Goal: Transaction & Acquisition: Purchase product/service

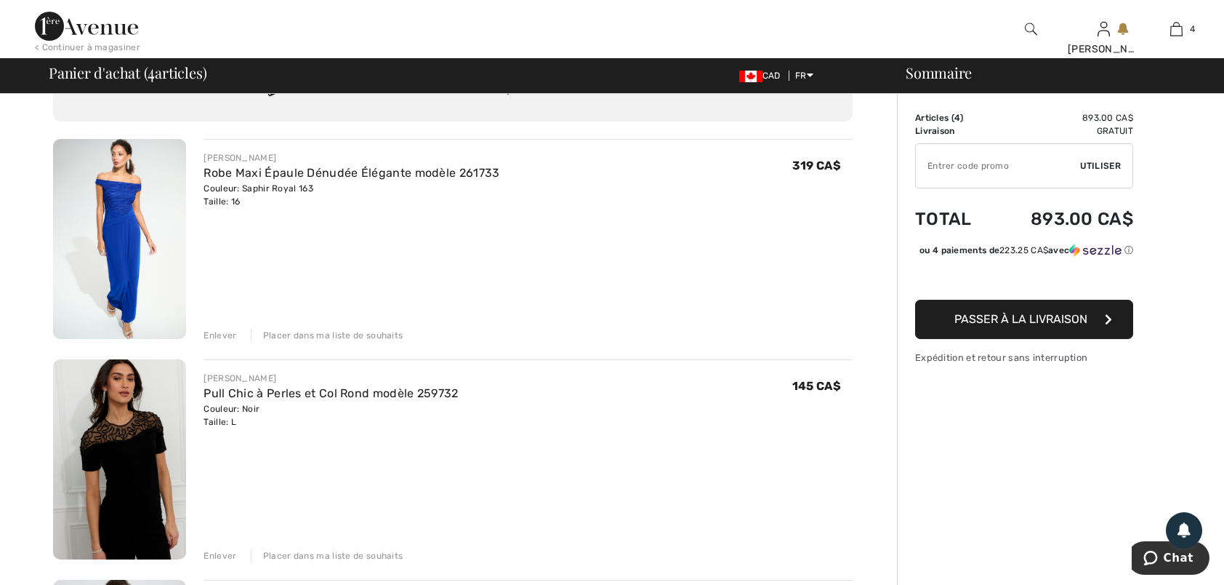
scroll to position [73, 0]
click at [260, 177] on link "Robe Maxi Épaule Dénudée Élégante modèle 261733" at bounding box center [352, 174] width 296 height 14
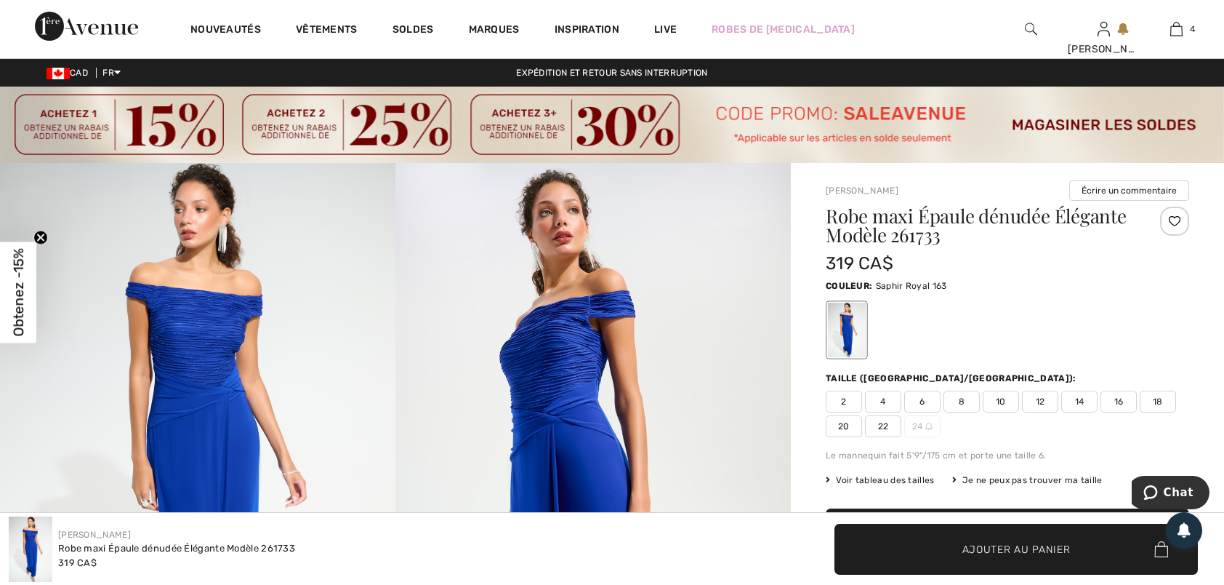
click at [1159, 398] on span "18" at bounding box center [1158, 401] width 36 height 22
click at [1026, 544] on span "Ajouter au panier" at bounding box center [1017, 548] width 108 height 15
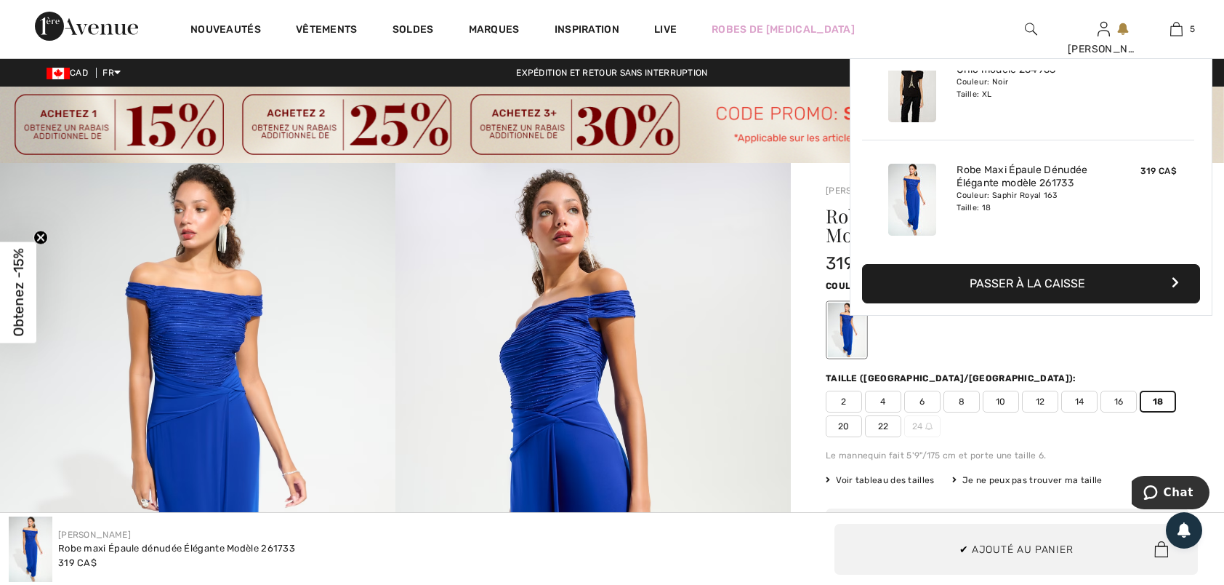
scroll to position [384, 0]
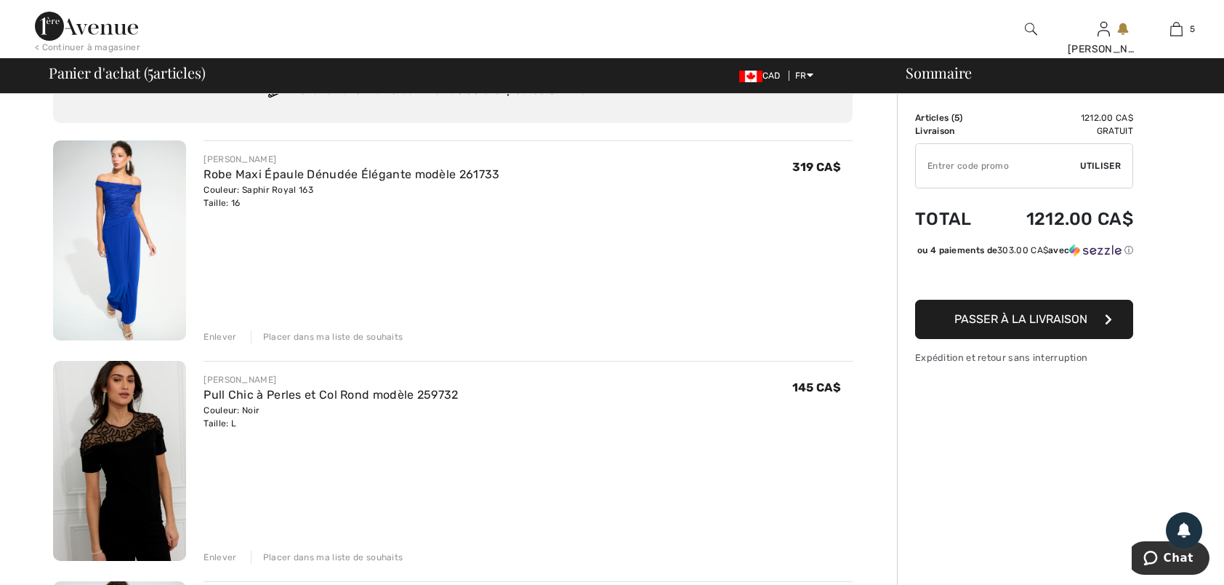
click at [217, 337] on div "Enlever" at bounding box center [220, 336] width 33 height 13
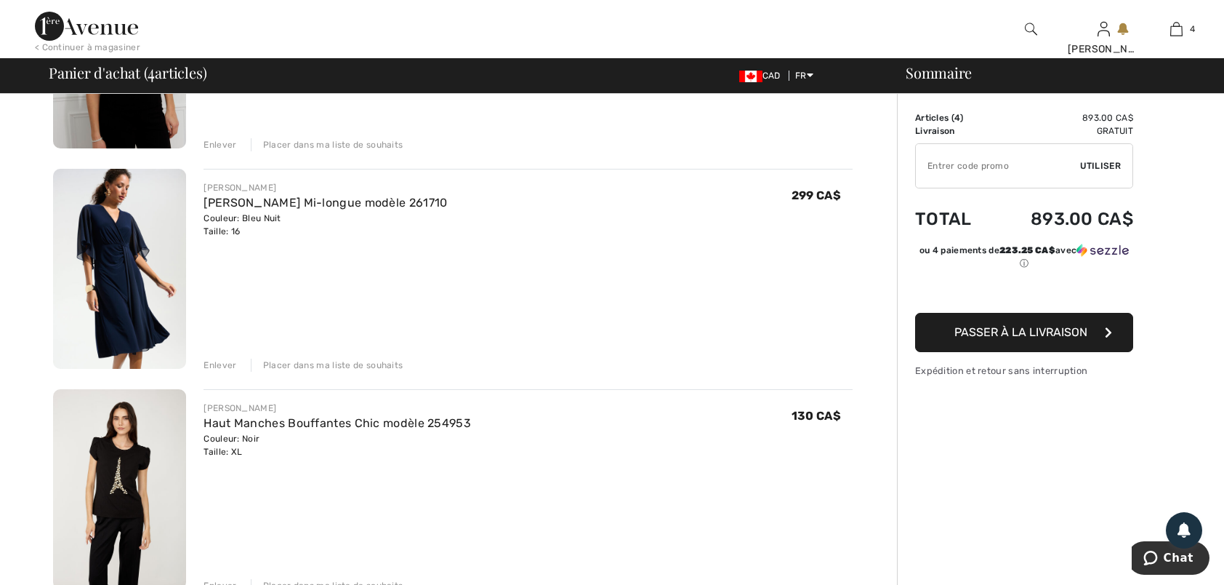
scroll to position [218, 0]
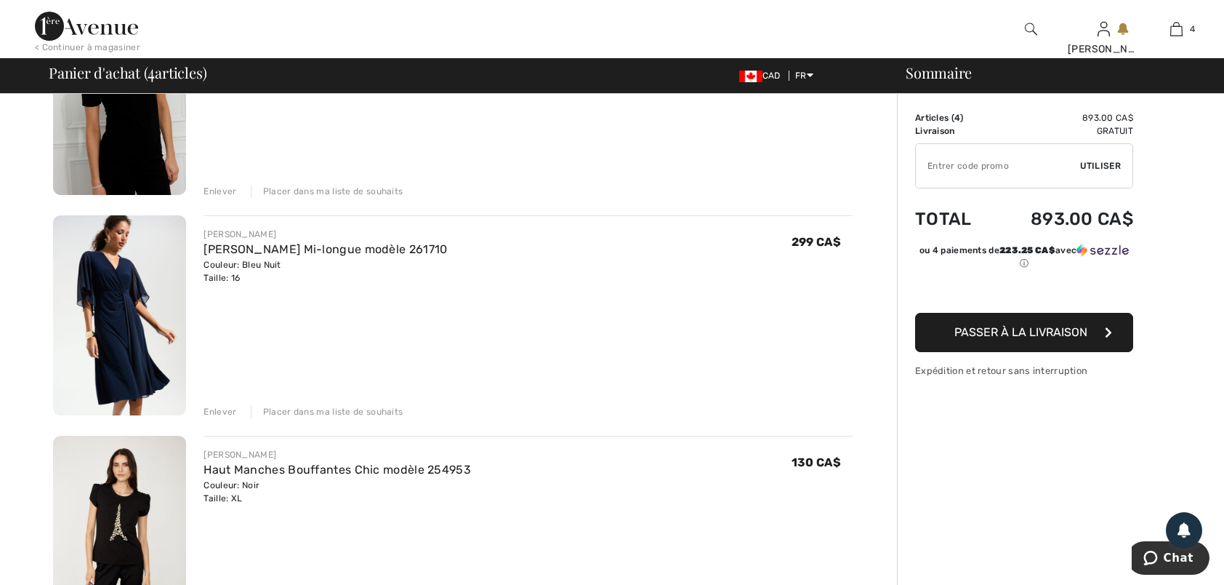
click at [99, 290] on img at bounding box center [119, 315] width 133 height 200
click at [100, 290] on img at bounding box center [119, 315] width 133 height 200
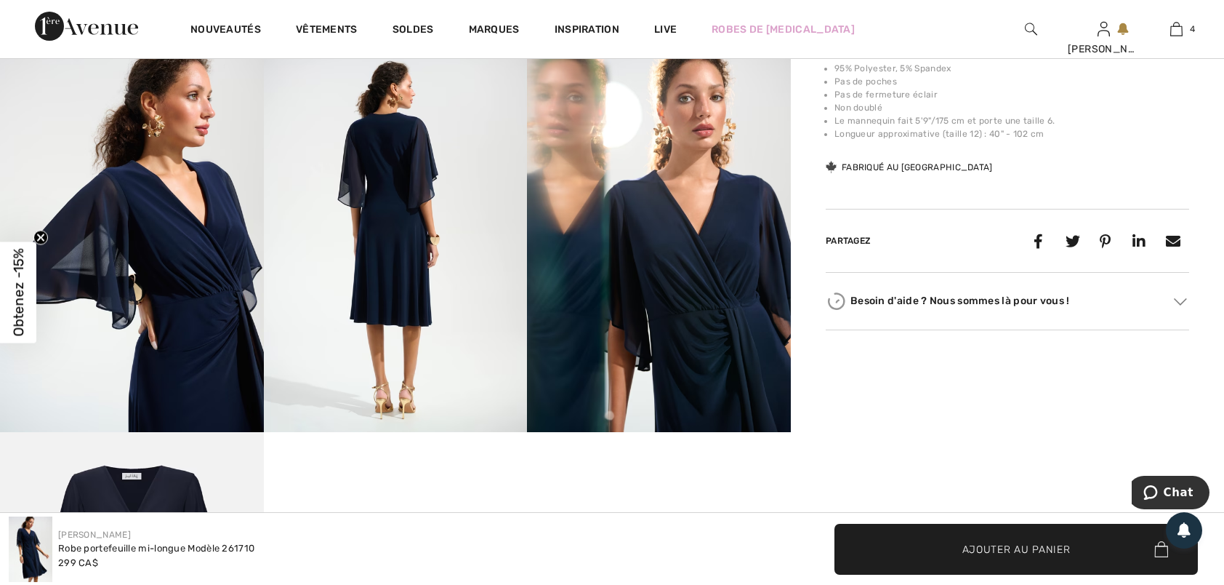
scroll to position [800, 0]
